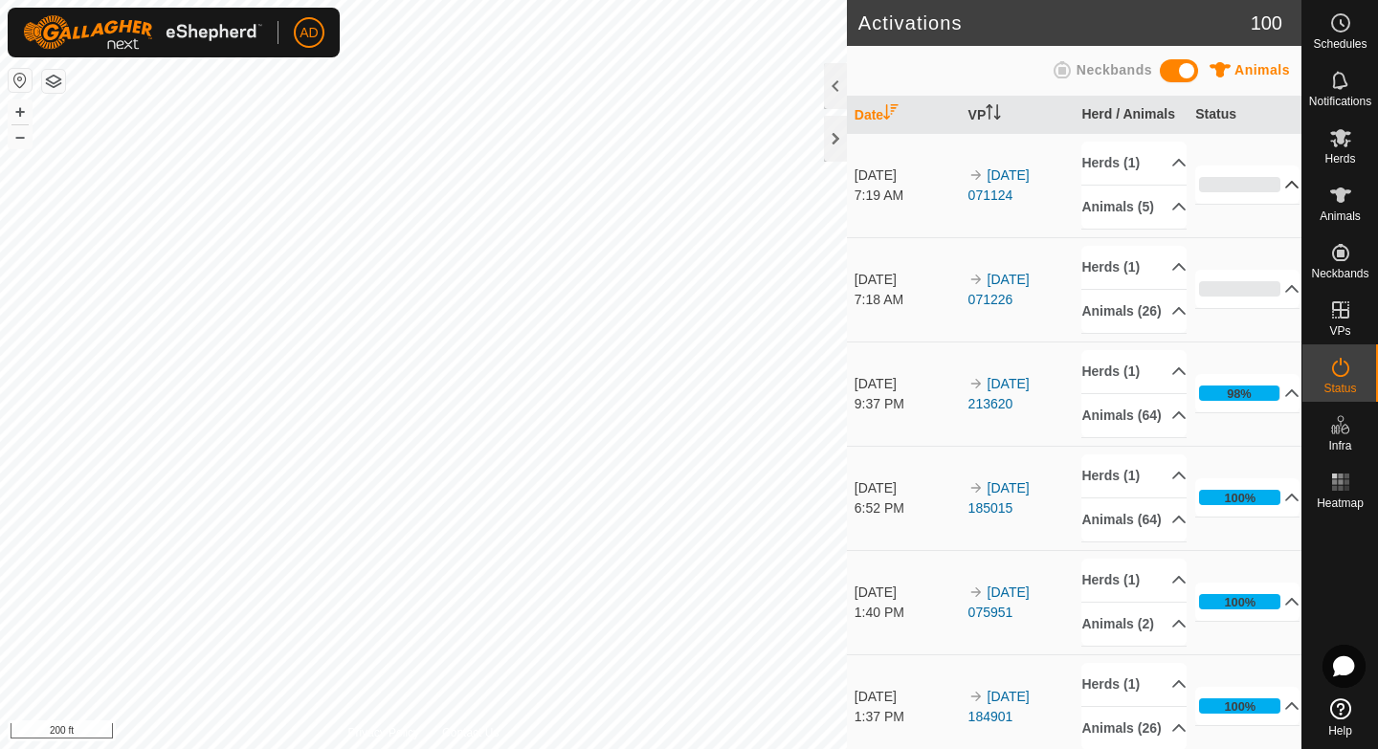
click at [1234, 204] on p-accordion-header "0%" at bounding box center [1247, 185] width 104 height 38
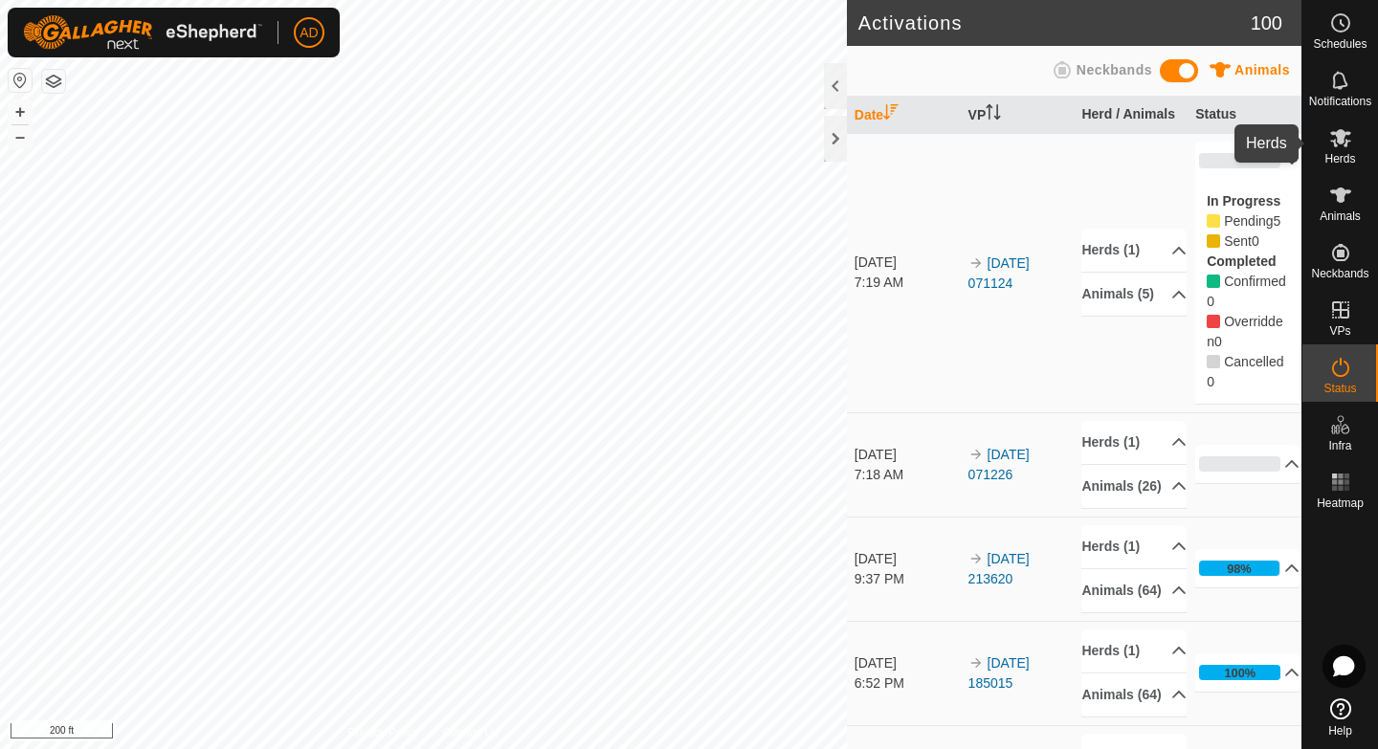
click at [1334, 139] on icon at bounding box center [1340, 137] width 23 height 23
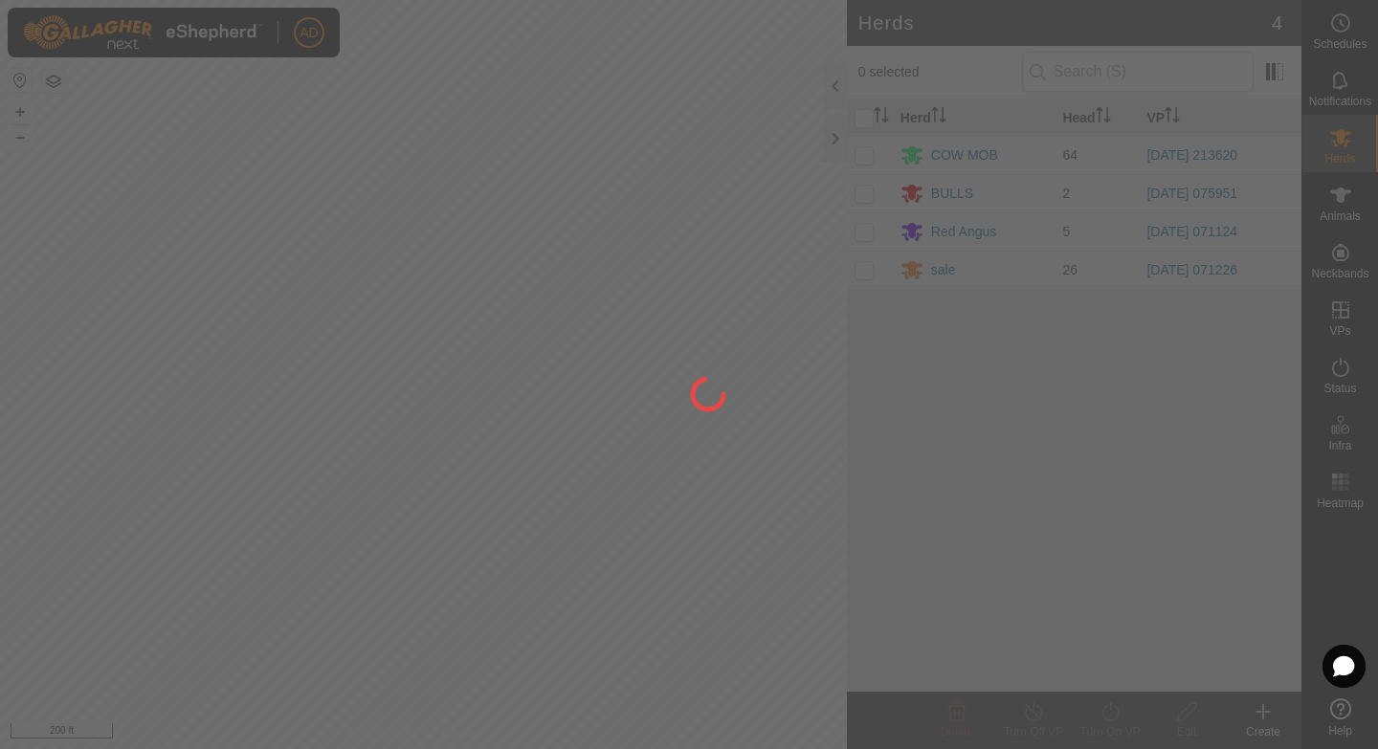
click at [1368, 353] on div at bounding box center [689, 374] width 1378 height 749
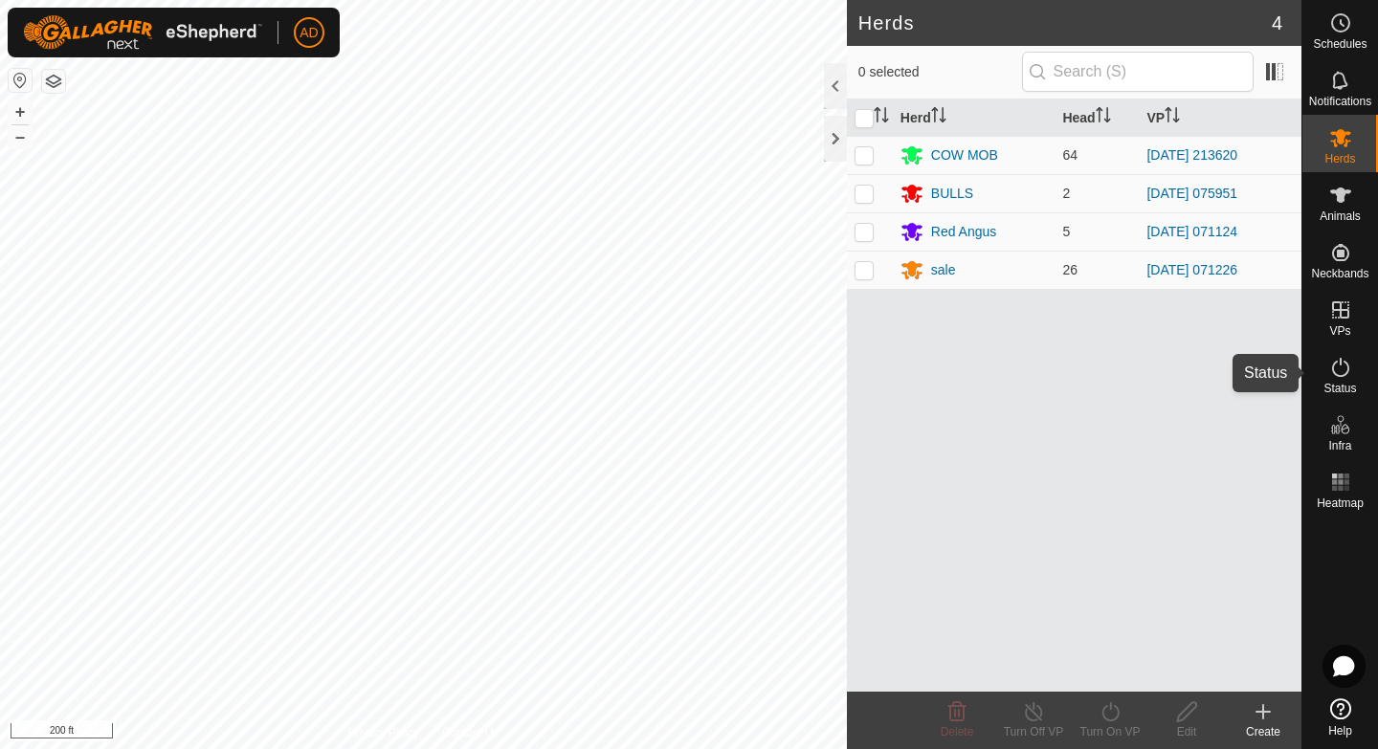
click at [1337, 383] on span "Status" at bounding box center [1340, 388] width 33 height 11
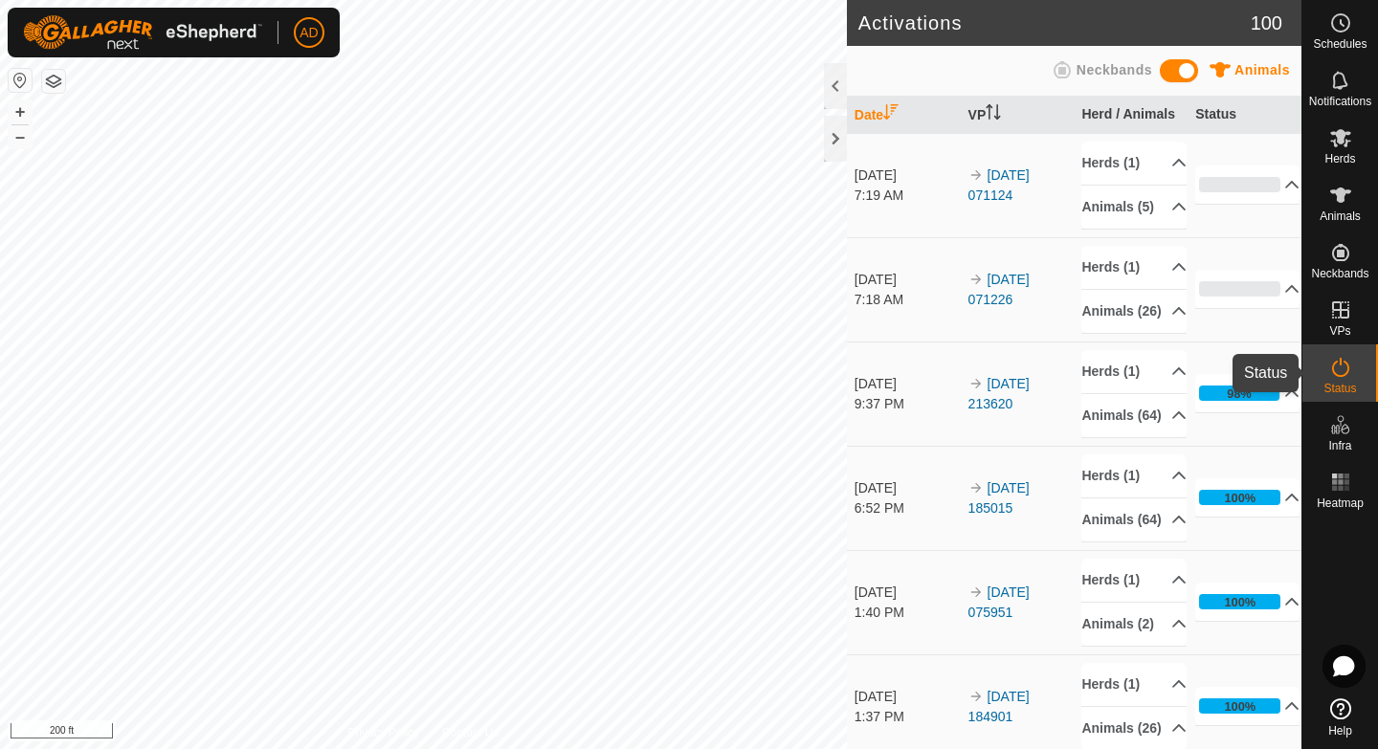
click at [1354, 374] on es-activation-svg-icon at bounding box center [1341, 367] width 34 height 31
click at [1327, 371] on es-activation-svg-icon at bounding box center [1341, 367] width 34 height 31
click at [1263, 308] on p-accordion-header "0%" at bounding box center [1247, 289] width 104 height 38
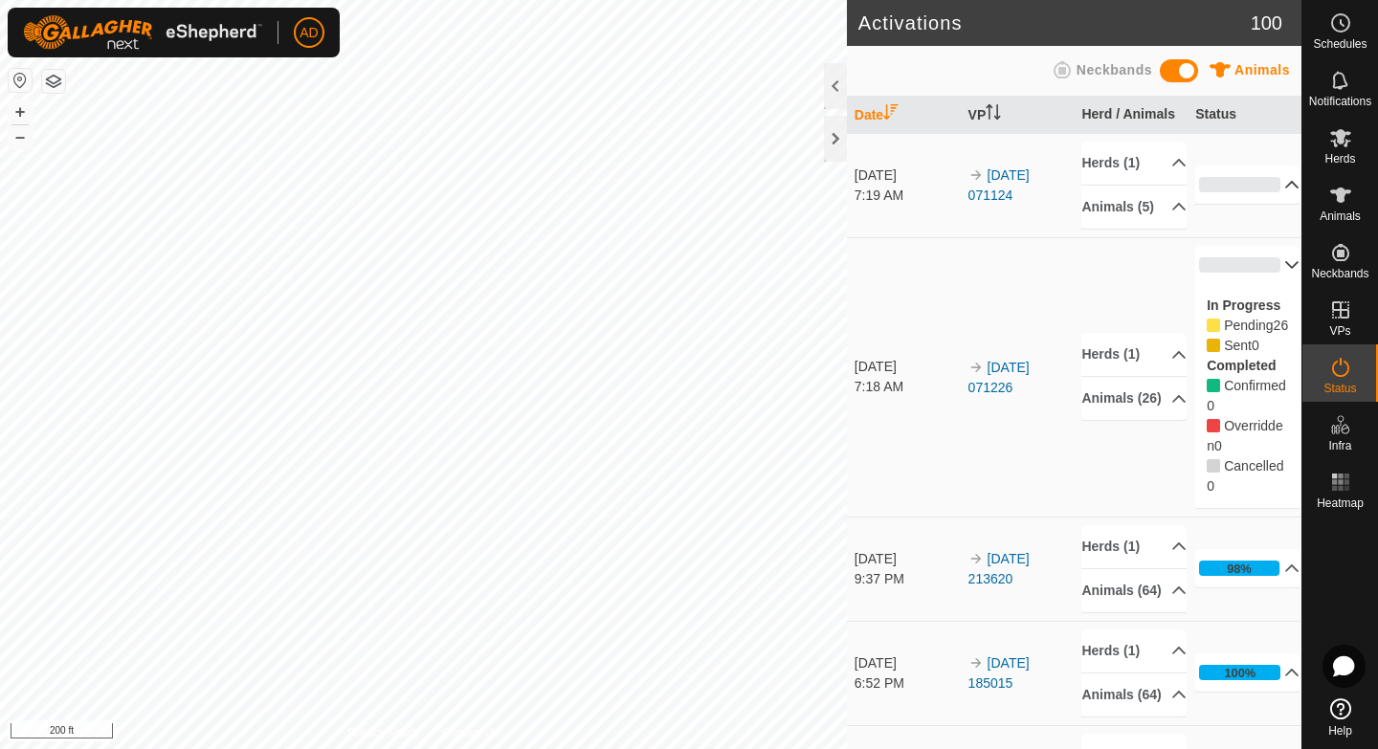
click at [1276, 187] on p-accordion-header "0%" at bounding box center [1247, 185] width 104 height 38
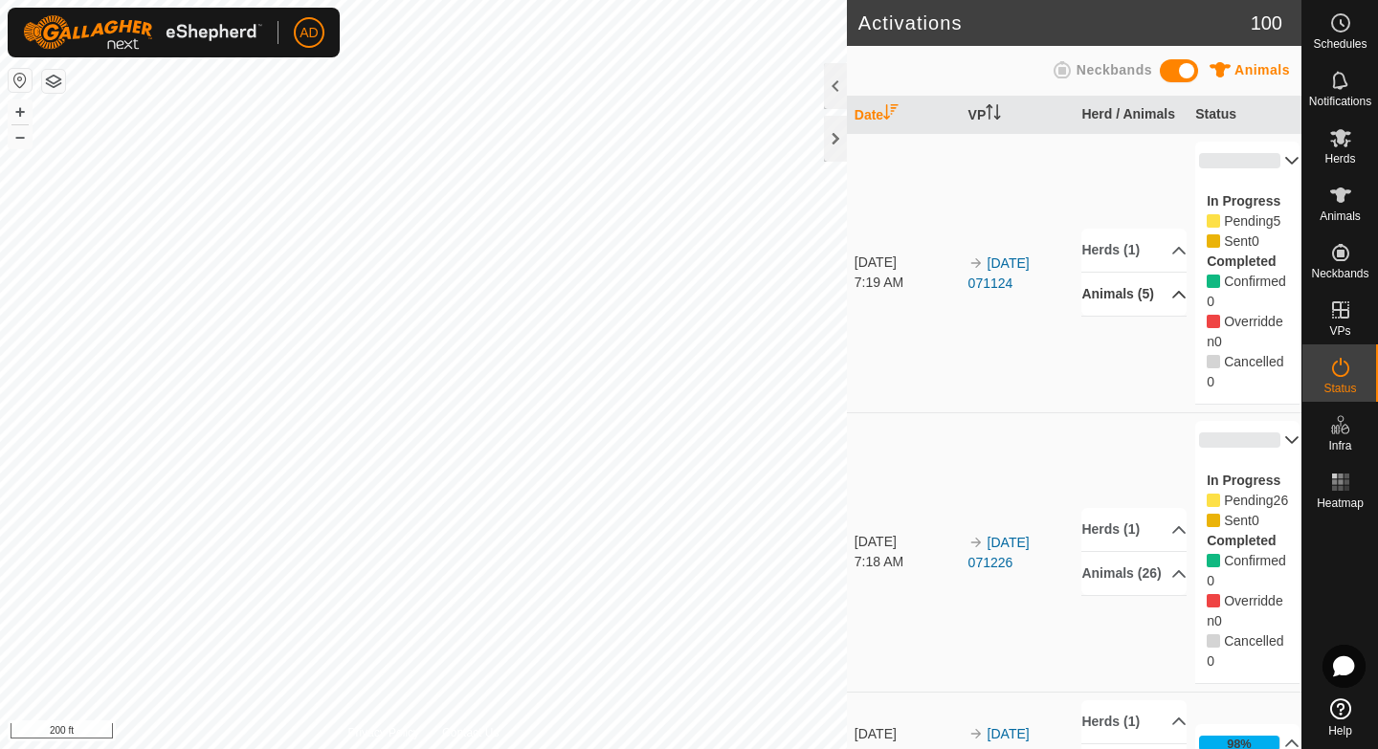
click at [1153, 293] on p-accordion-header "Animals (5)" at bounding box center [1133, 294] width 104 height 43
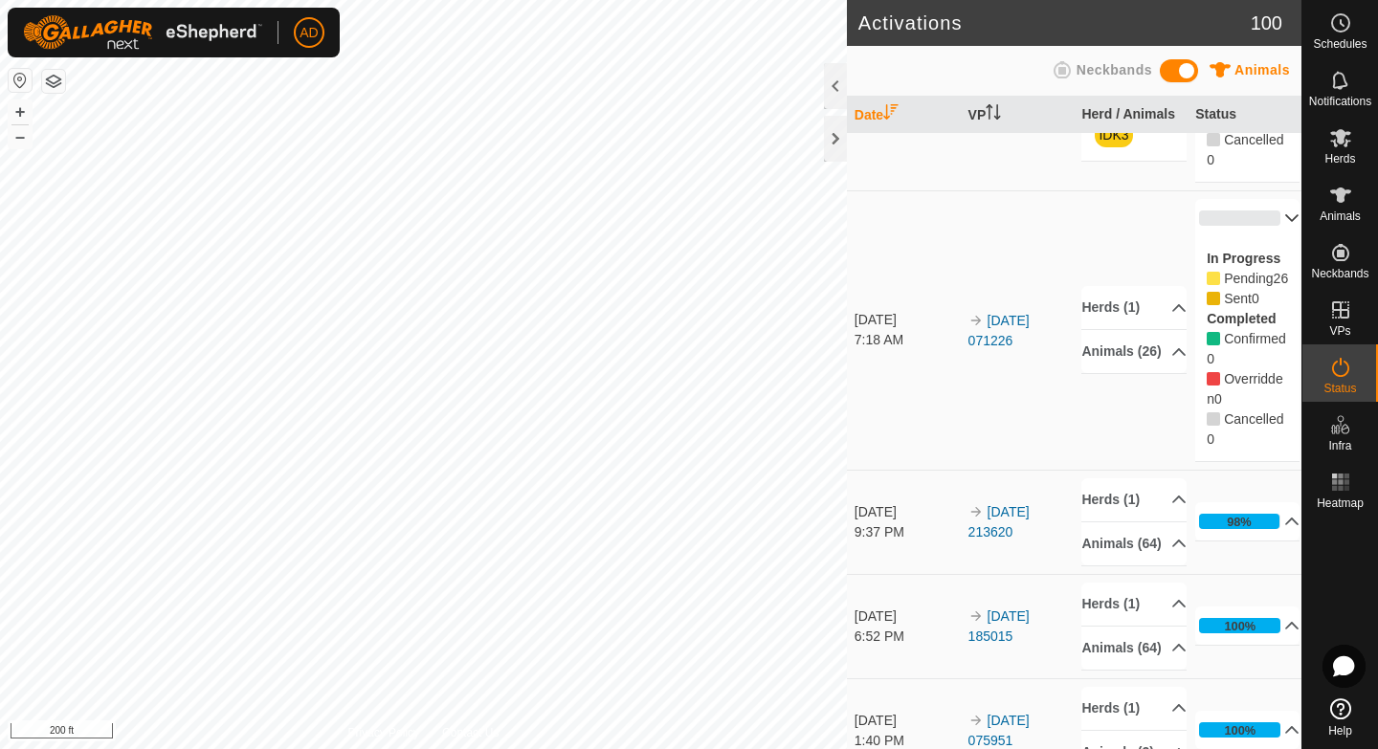
scroll to position [228, 0]
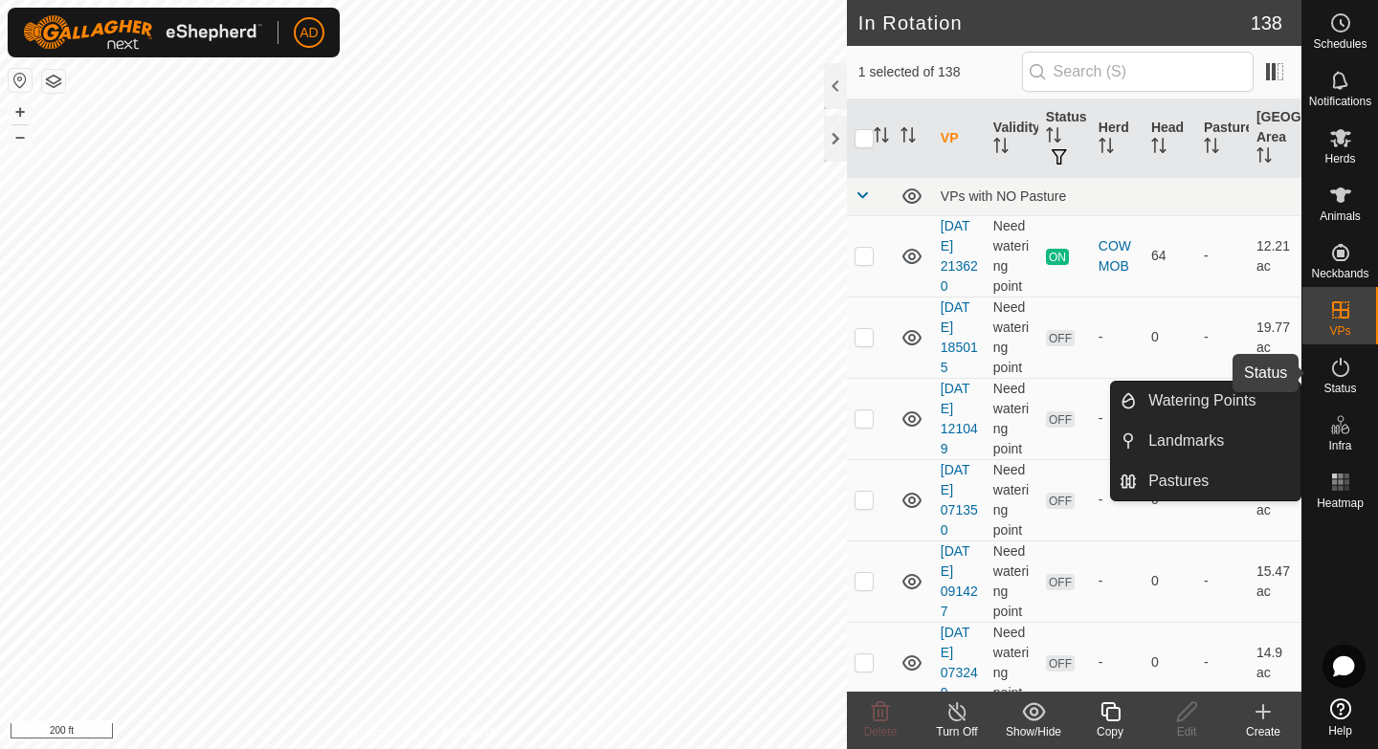
click at [1374, 390] on div "Status" at bounding box center [1341, 373] width 76 height 57
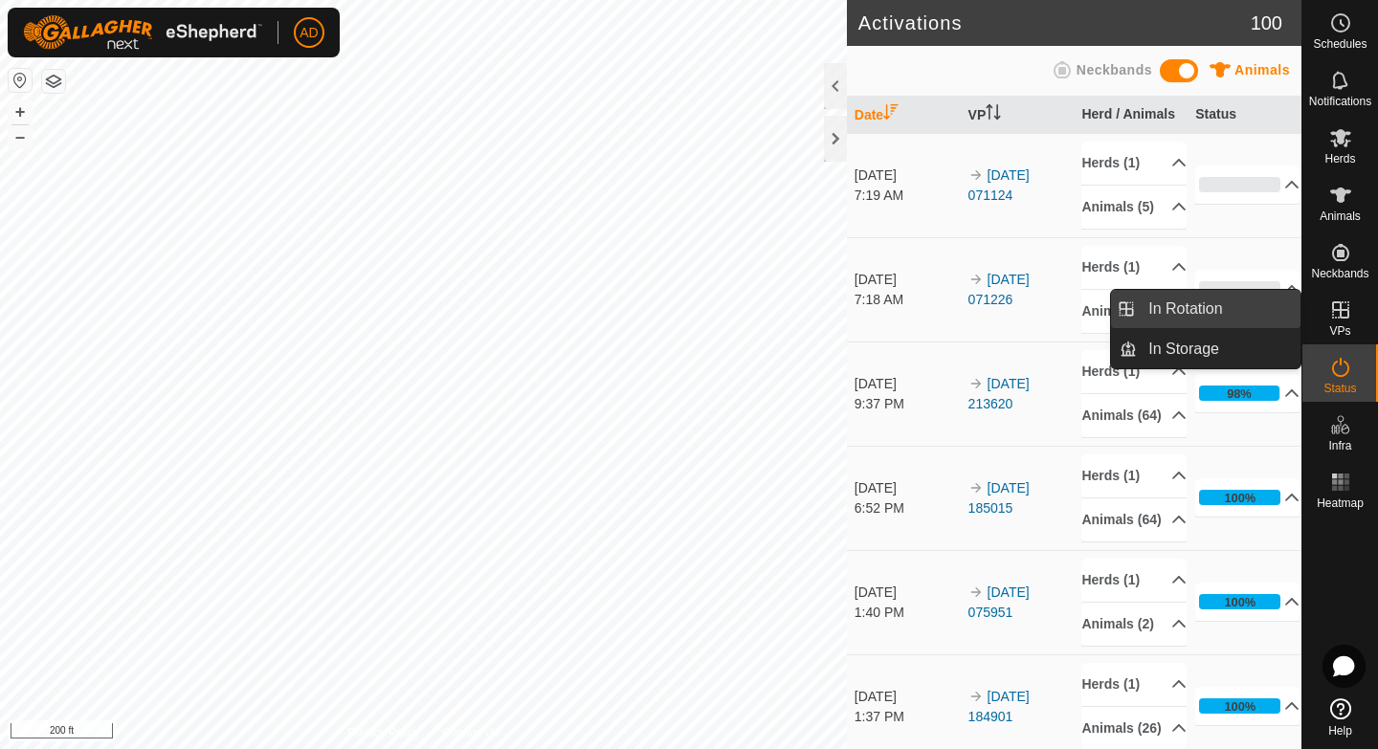
click at [1274, 310] on link "In Rotation" at bounding box center [1219, 309] width 164 height 38
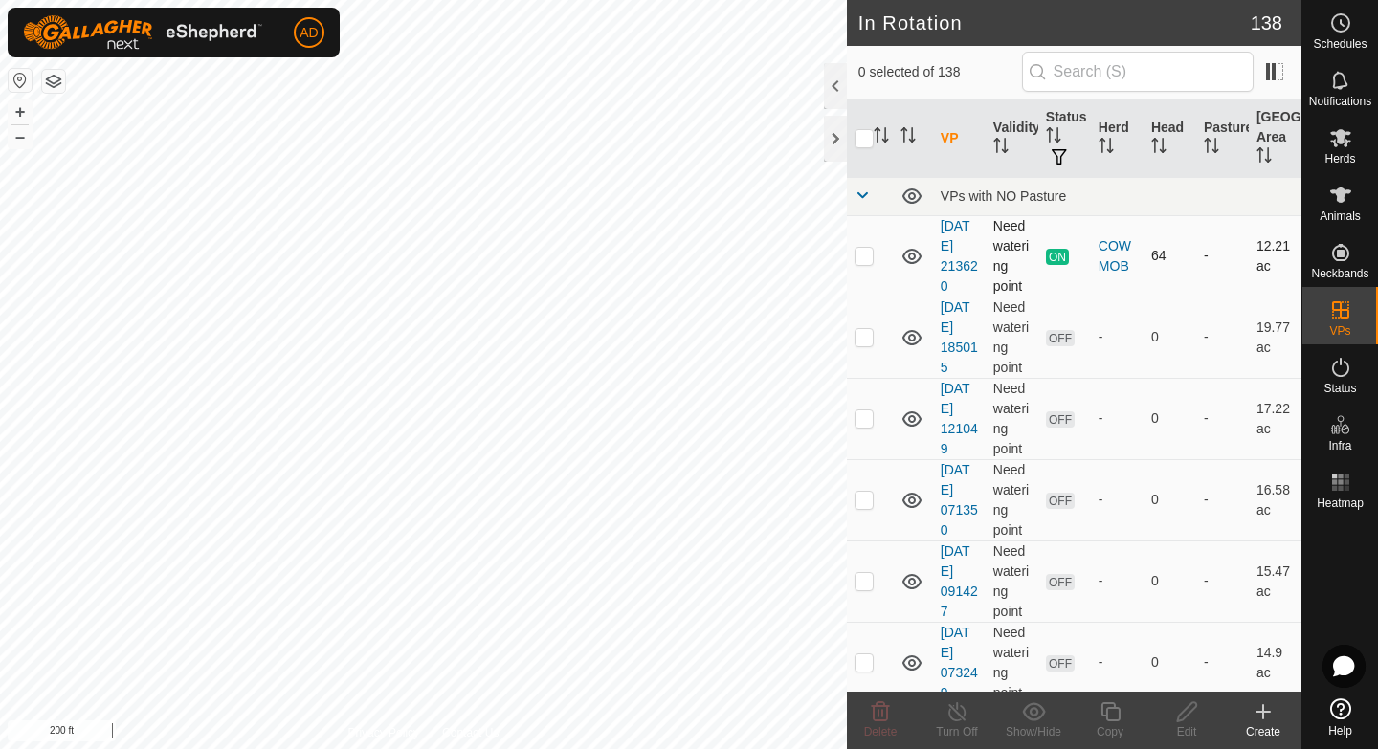
click at [862, 258] on p-checkbox at bounding box center [864, 255] width 19 height 15
click at [870, 262] on p-checkbox at bounding box center [864, 255] width 19 height 15
checkbox input "false"
click at [1355, 390] on span "Status" at bounding box center [1340, 388] width 33 height 11
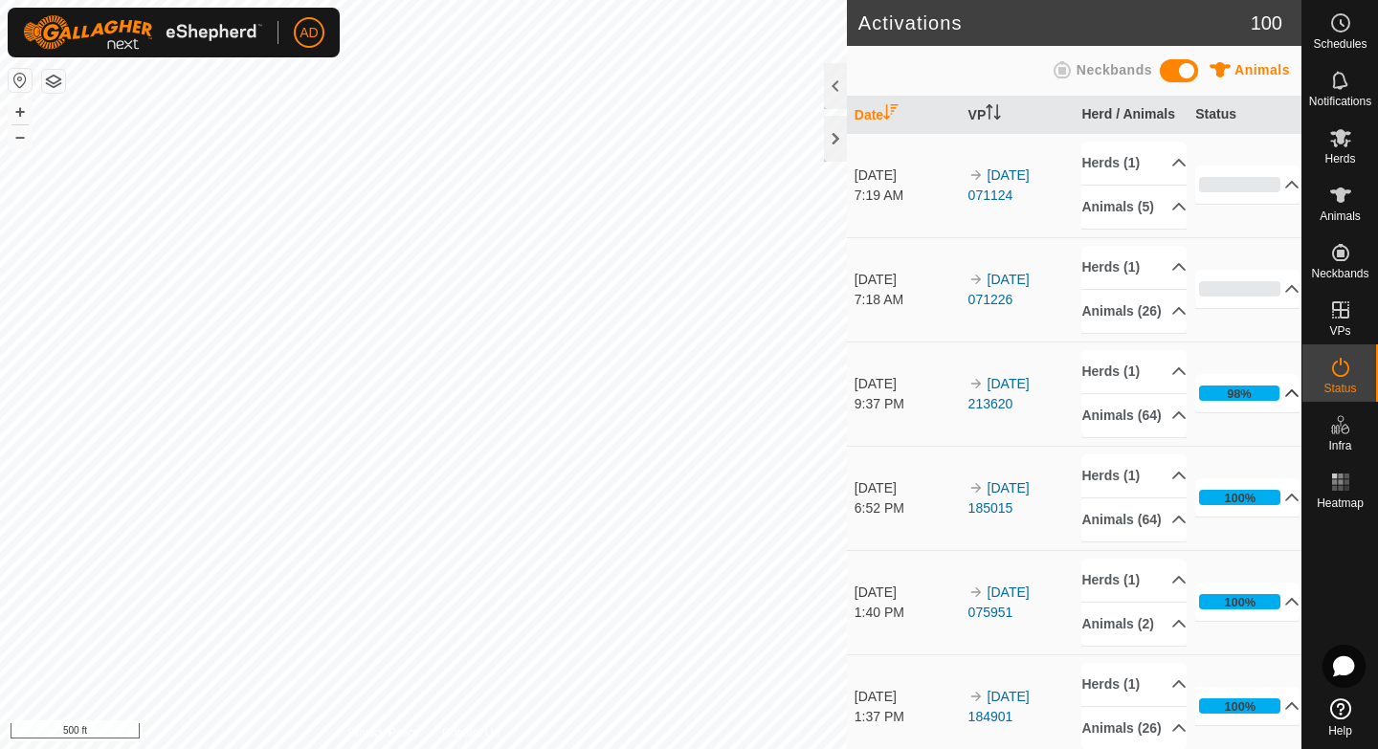
click at [1245, 412] on p-accordion-header "98%" at bounding box center [1247, 393] width 104 height 38
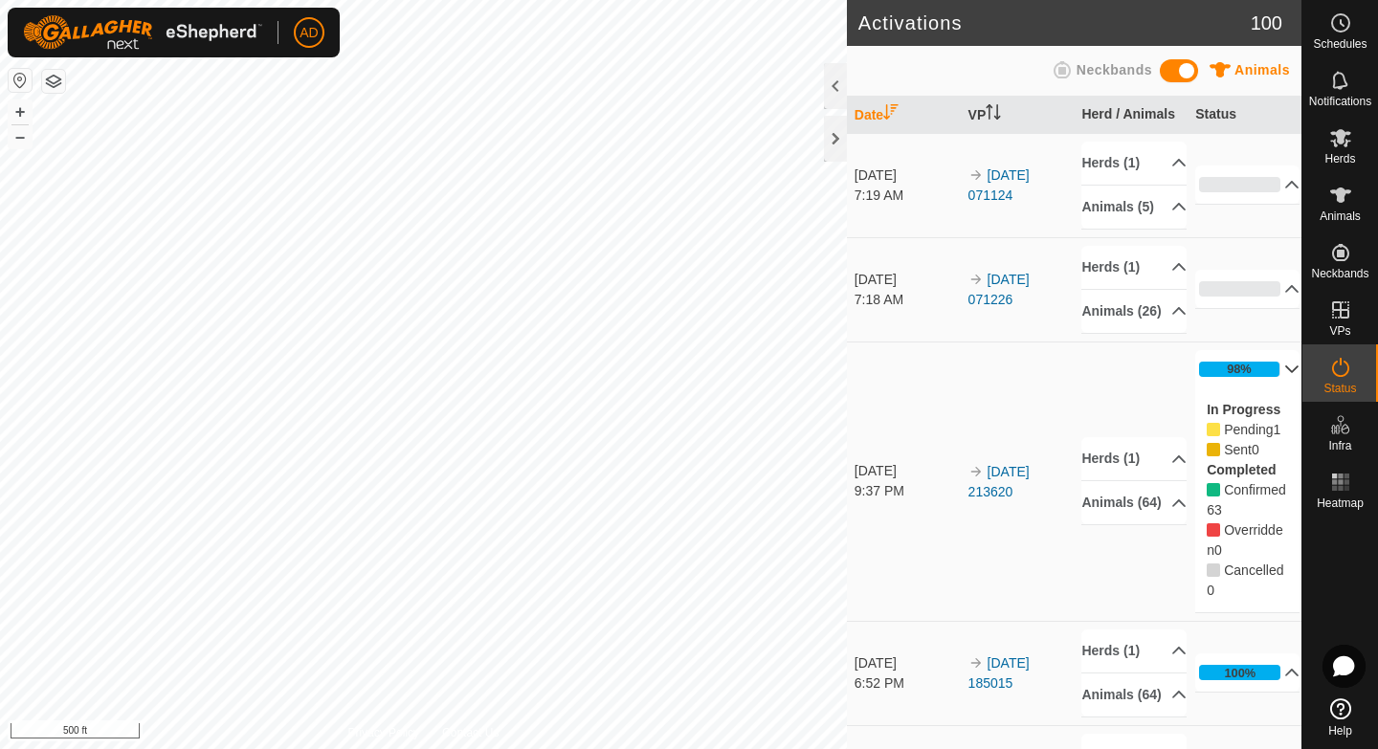
click at [1258, 389] on p-accordion-header "98%" at bounding box center [1247, 369] width 104 height 38
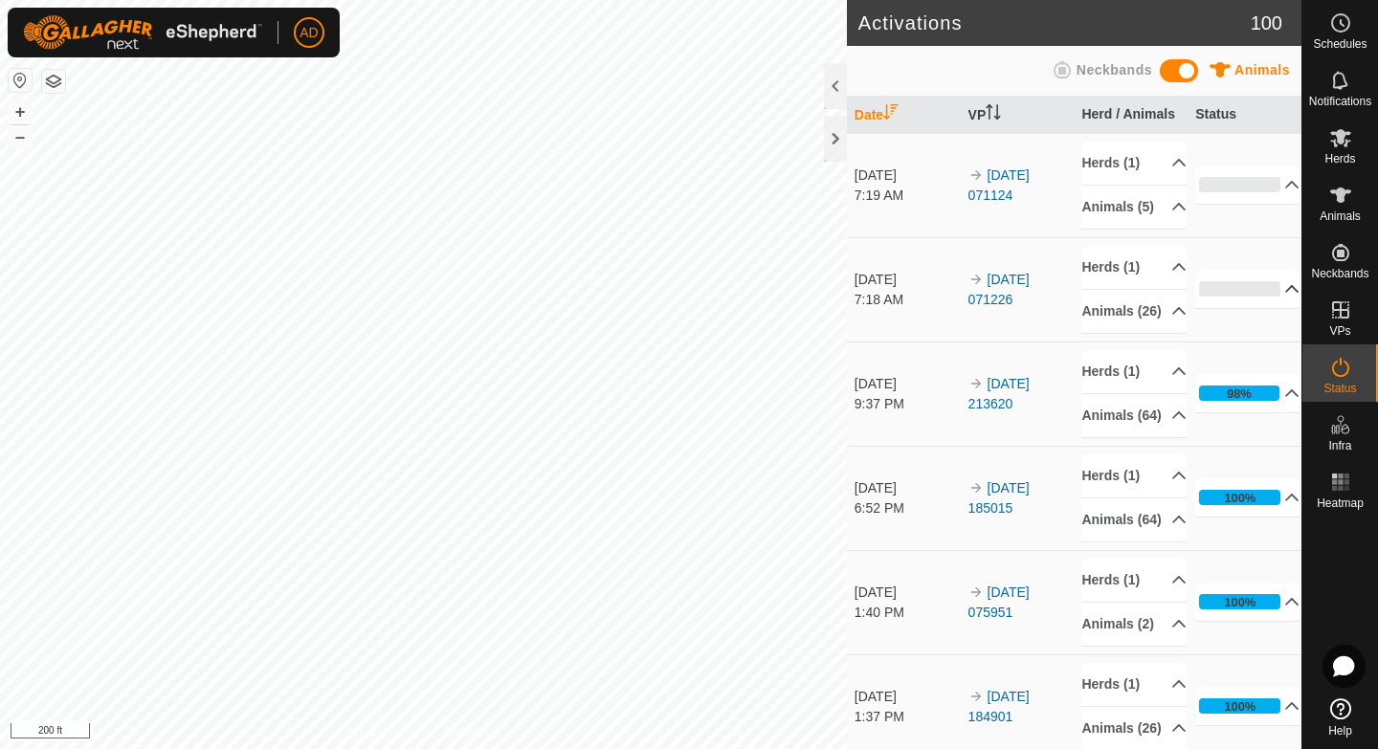
click at [1249, 306] on p-accordion-header "0%" at bounding box center [1247, 289] width 104 height 38
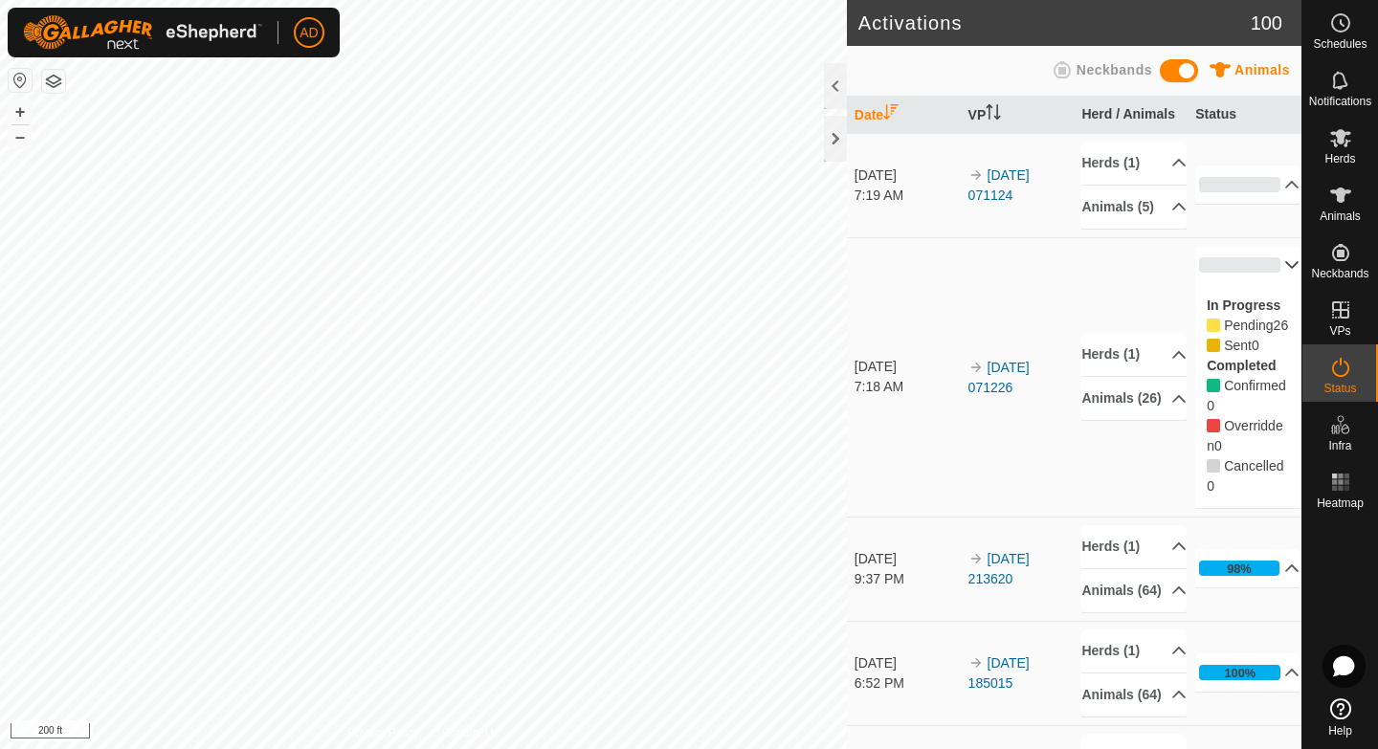
click at [1258, 284] on p-accordion-header "0%" at bounding box center [1247, 265] width 104 height 38
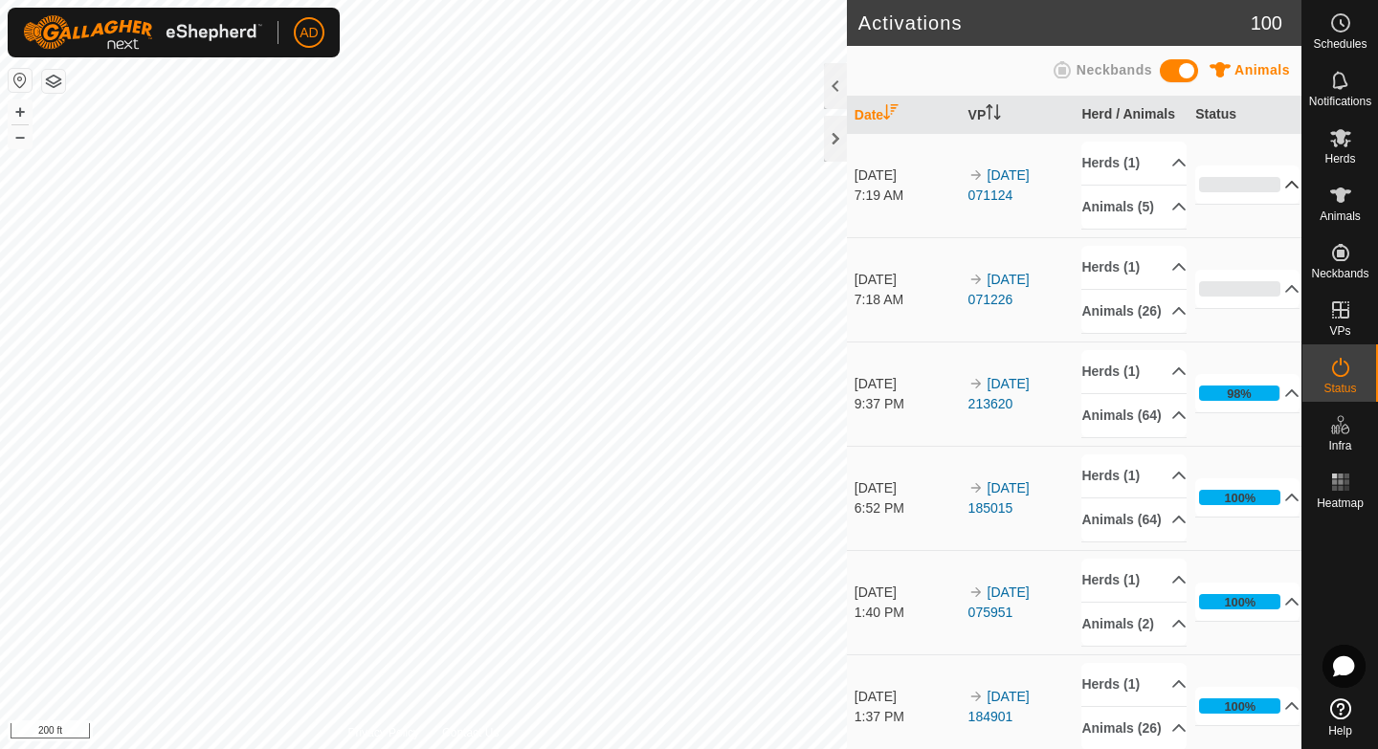
click at [1242, 190] on p-accordion-header "0%" at bounding box center [1247, 185] width 104 height 38
